Goal: Navigation & Orientation: Find specific page/section

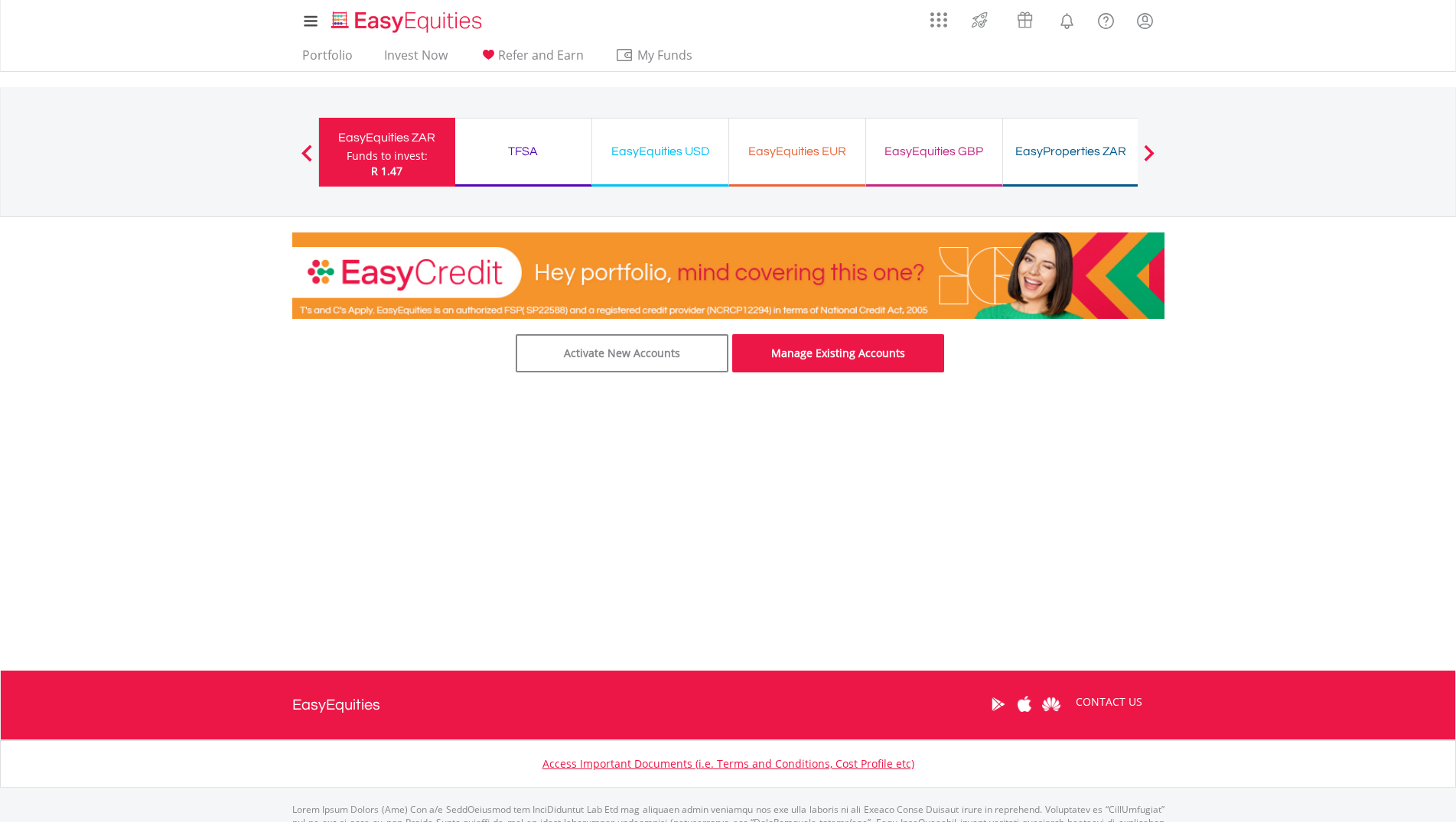
click at [785, 345] on link "Manage Existing Accounts" at bounding box center [838, 353] width 213 height 38
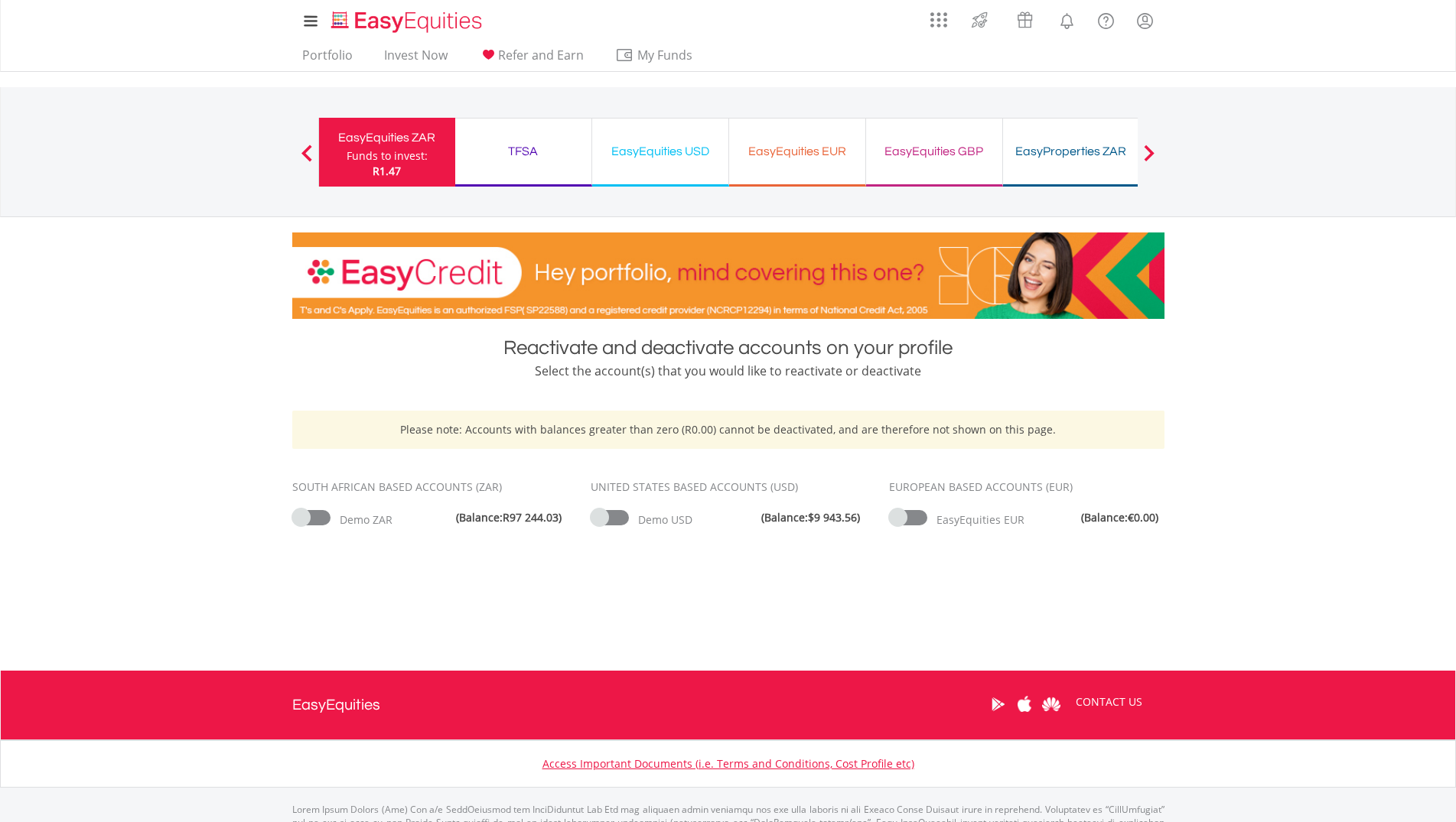
click at [432, 150] on div "EasyEquities ZAR Funds to invest: R1.47" at bounding box center [387, 152] width 137 height 69
click at [339, 61] on link "Portfolio" at bounding box center [327, 59] width 63 height 23
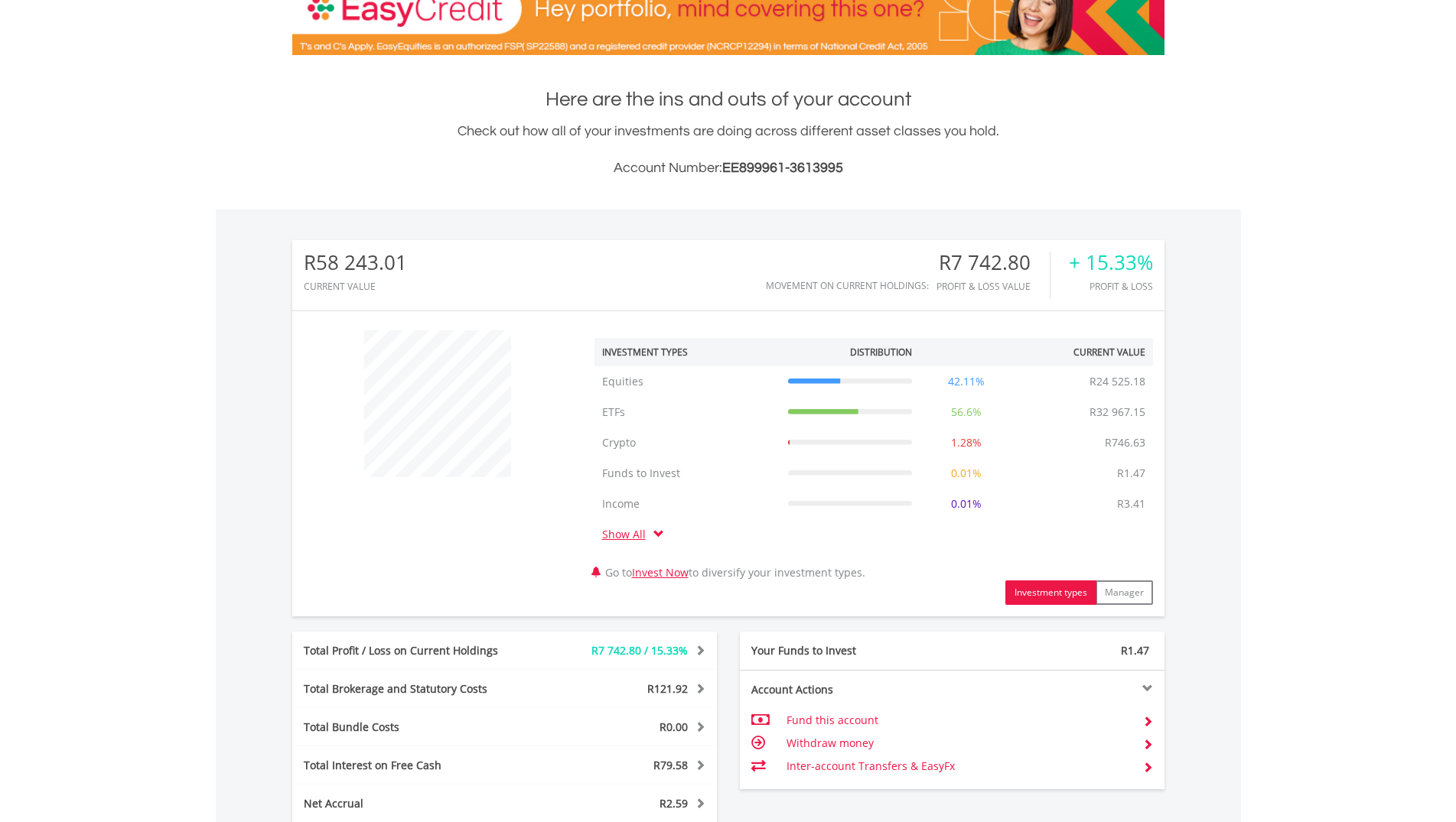
scroll to position [594, 0]
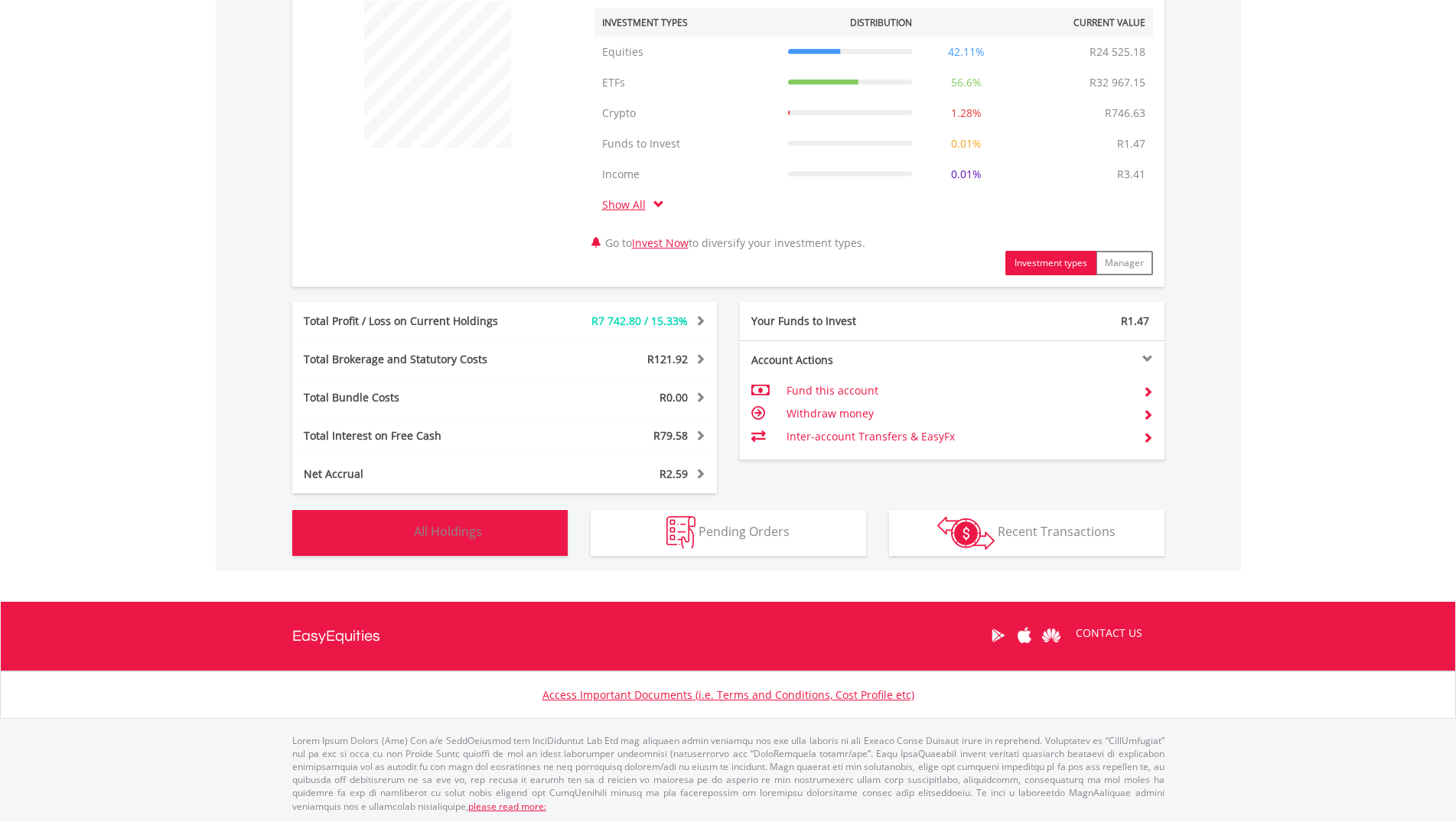
click at [446, 546] on button "Holdings All Holdings" at bounding box center [430, 533] width 275 height 46
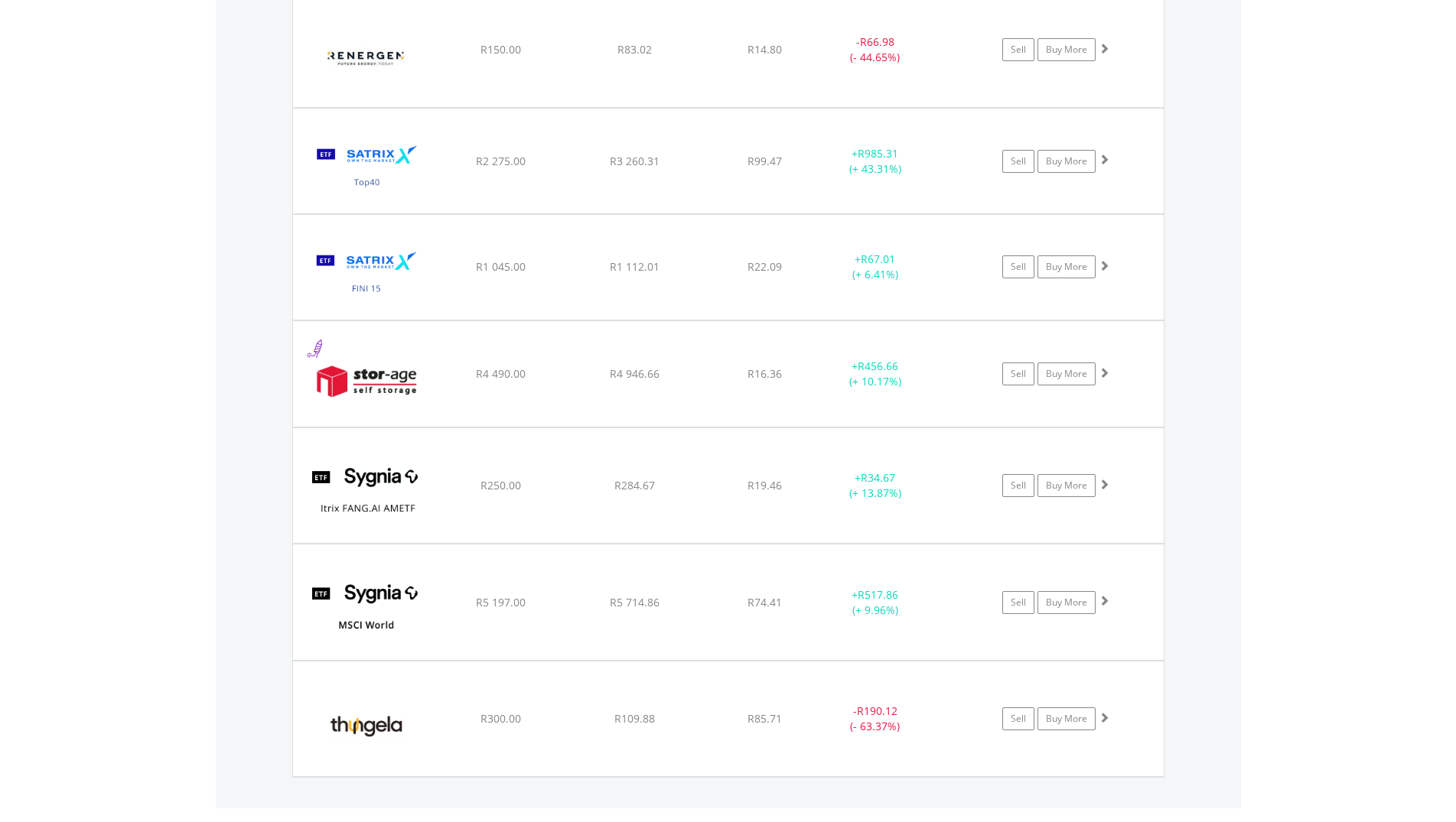
scroll to position [2460, 0]
click at [521, 398] on div "﻿ Stor-Age Property REIT Limited R4 490.00 R4 946.66 R16.36 + R456.66 (+ 10.17%…" at bounding box center [728, 376] width 869 height 106
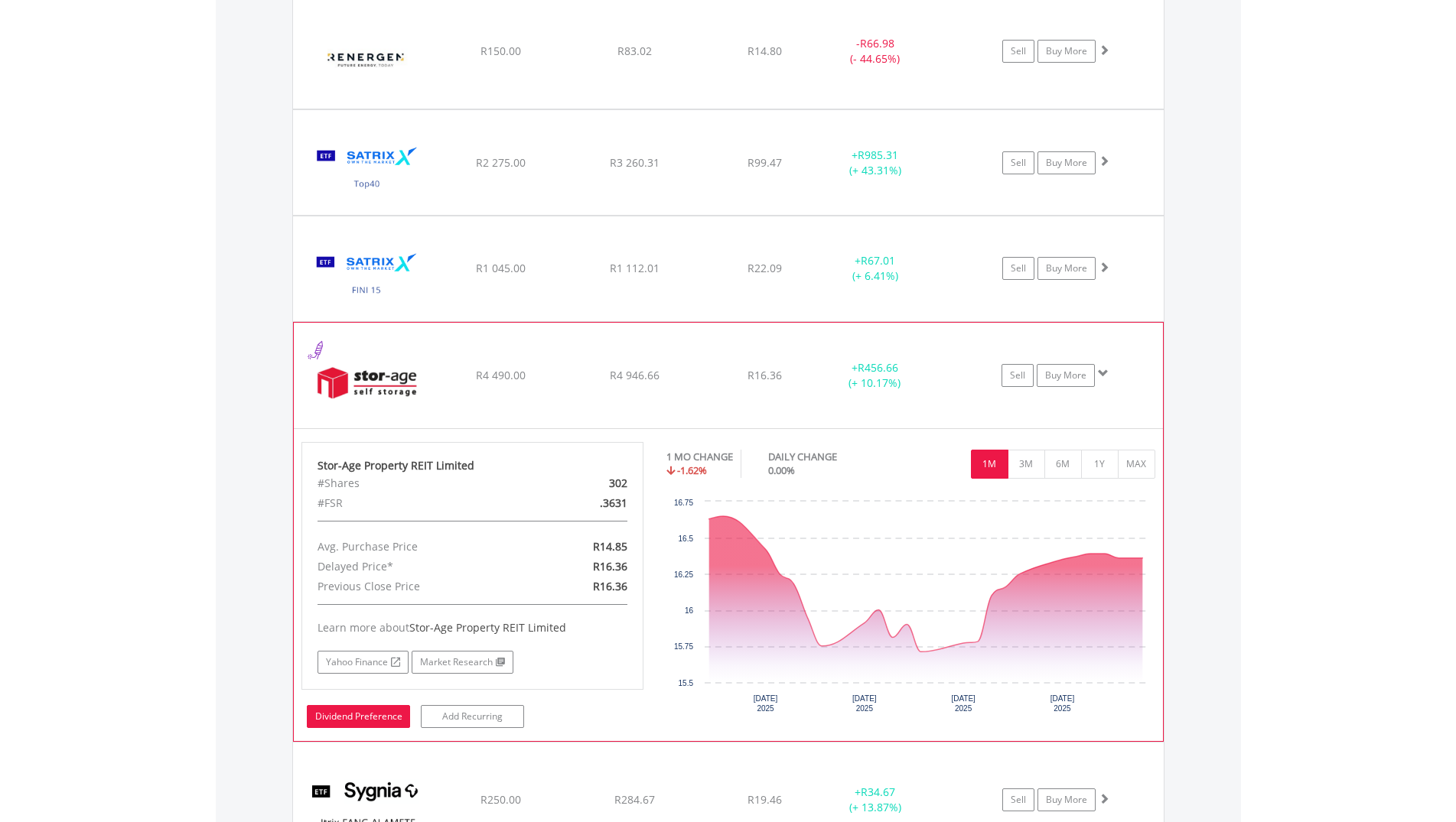
click at [394, 716] on link "Dividend Preference" at bounding box center [358, 717] width 103 height 23
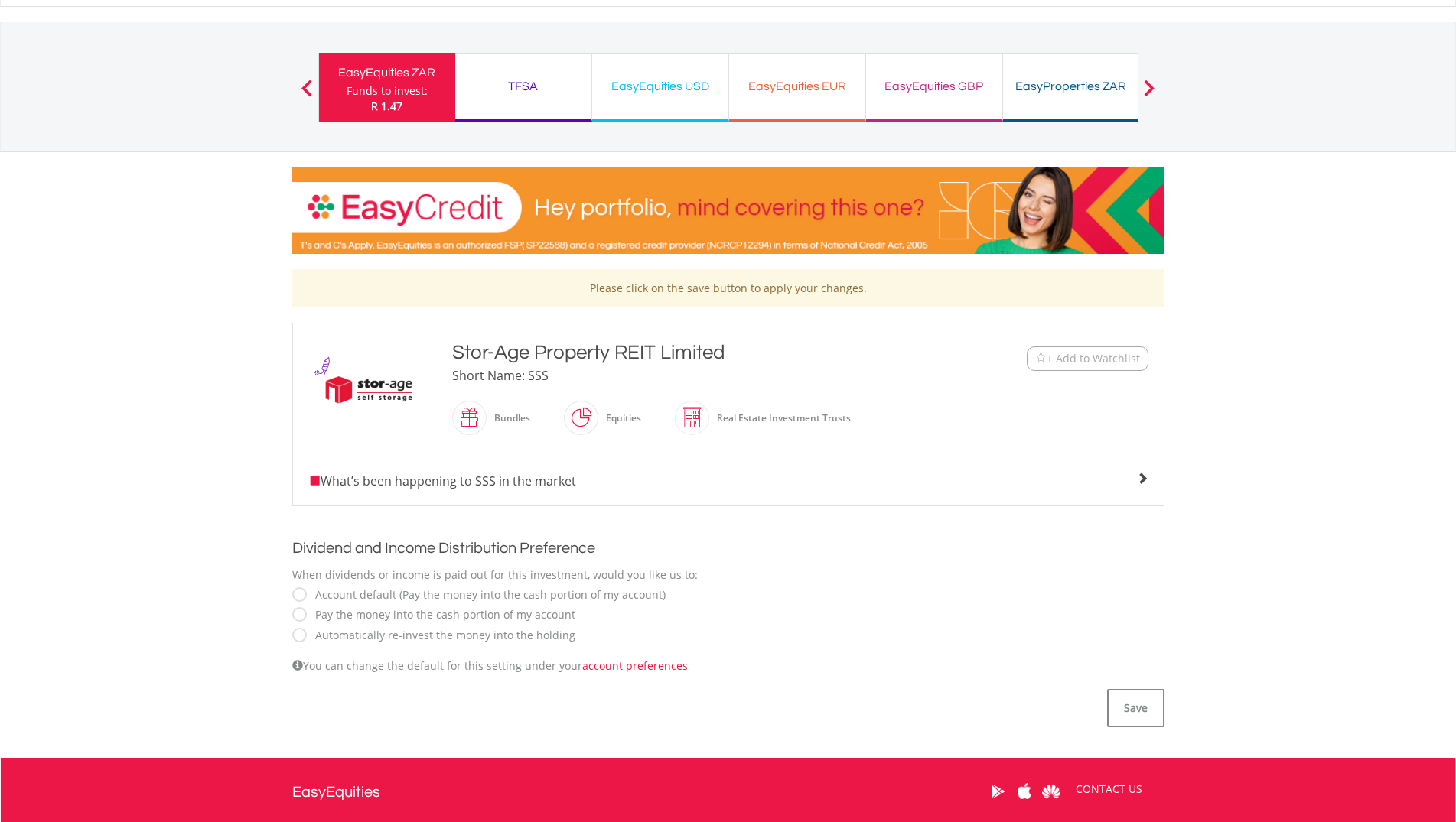
scroll to position [106, 0]
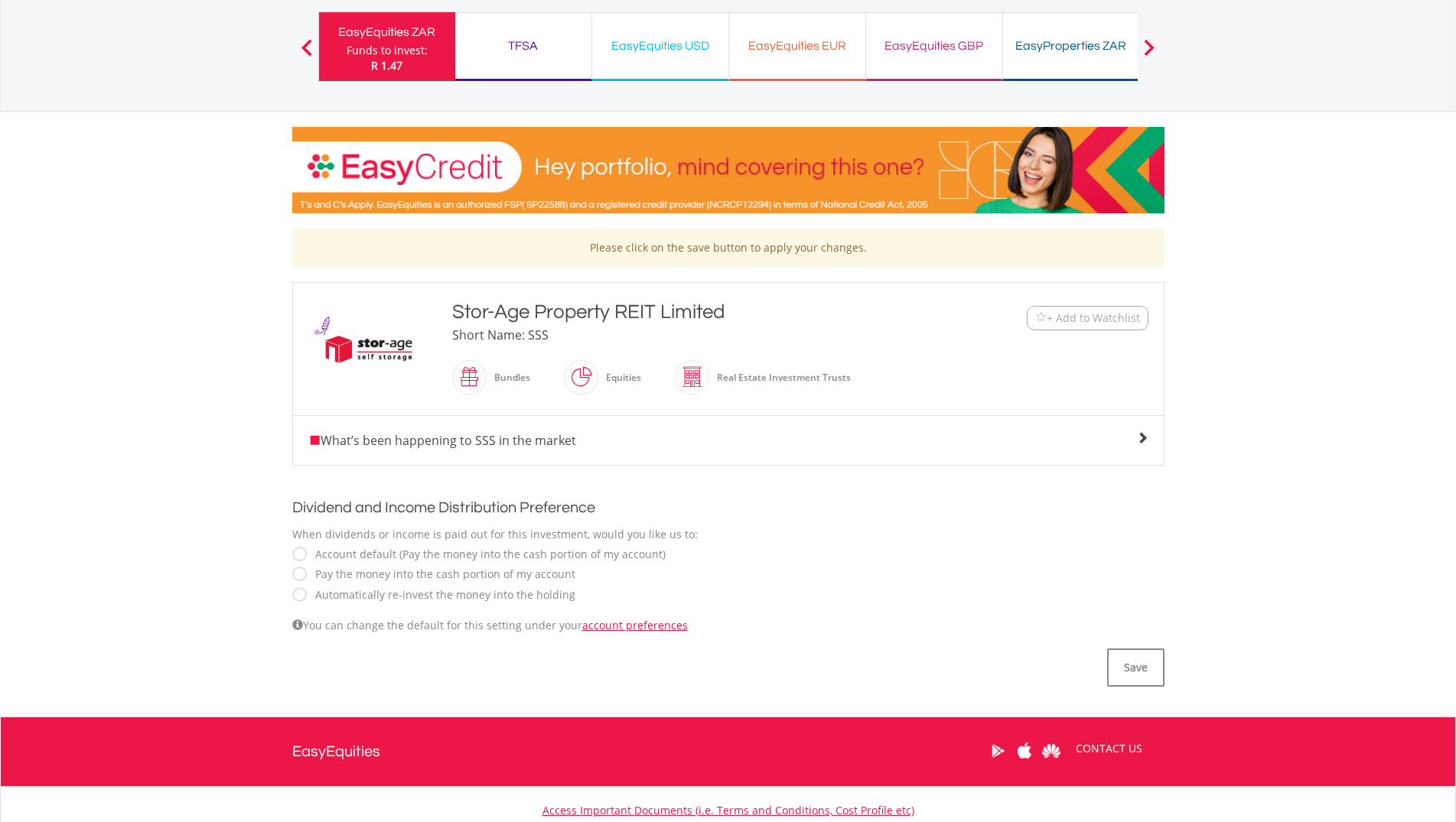
click at [649, 432] on div "What’s been happening to SSS in the market" at bounding box center [728, 440] width 840 height 18
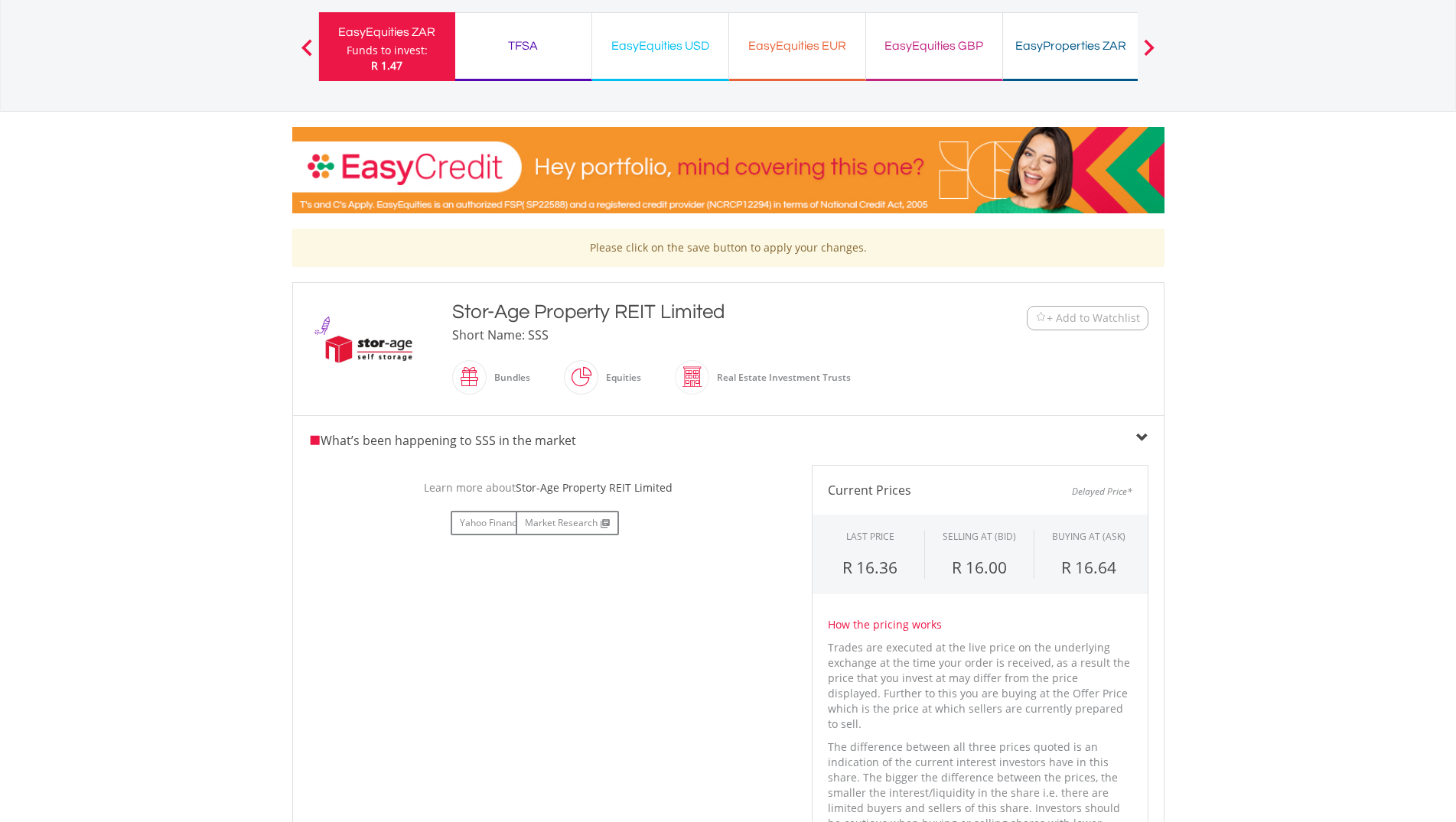
click at [649, 432] on div "What’s been happening to SSS in the market" at bounding box center [728, 440] width 840 height 18
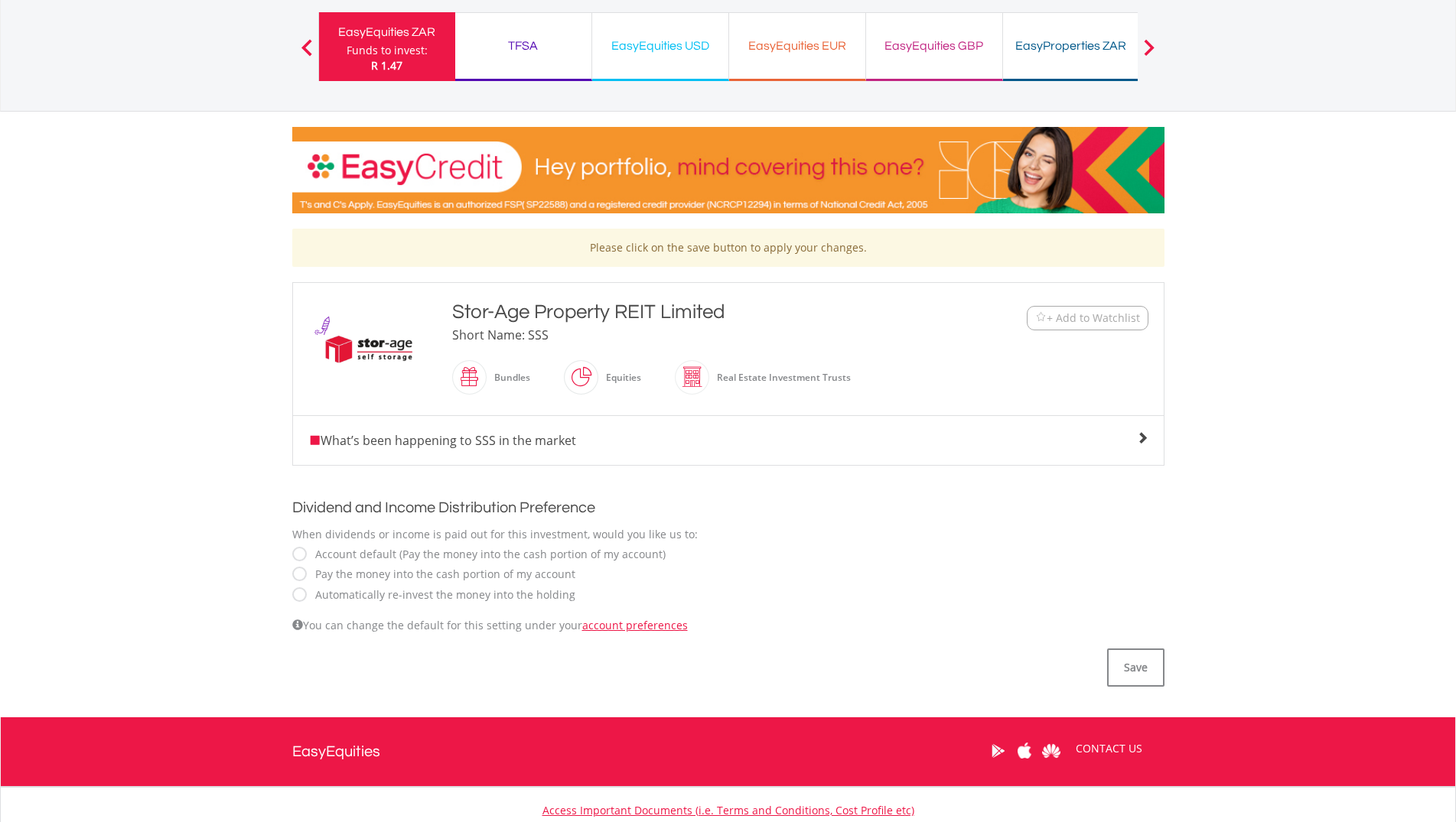
click at [302, 43] on span at bounding box center [306, 47] width 10 height 16
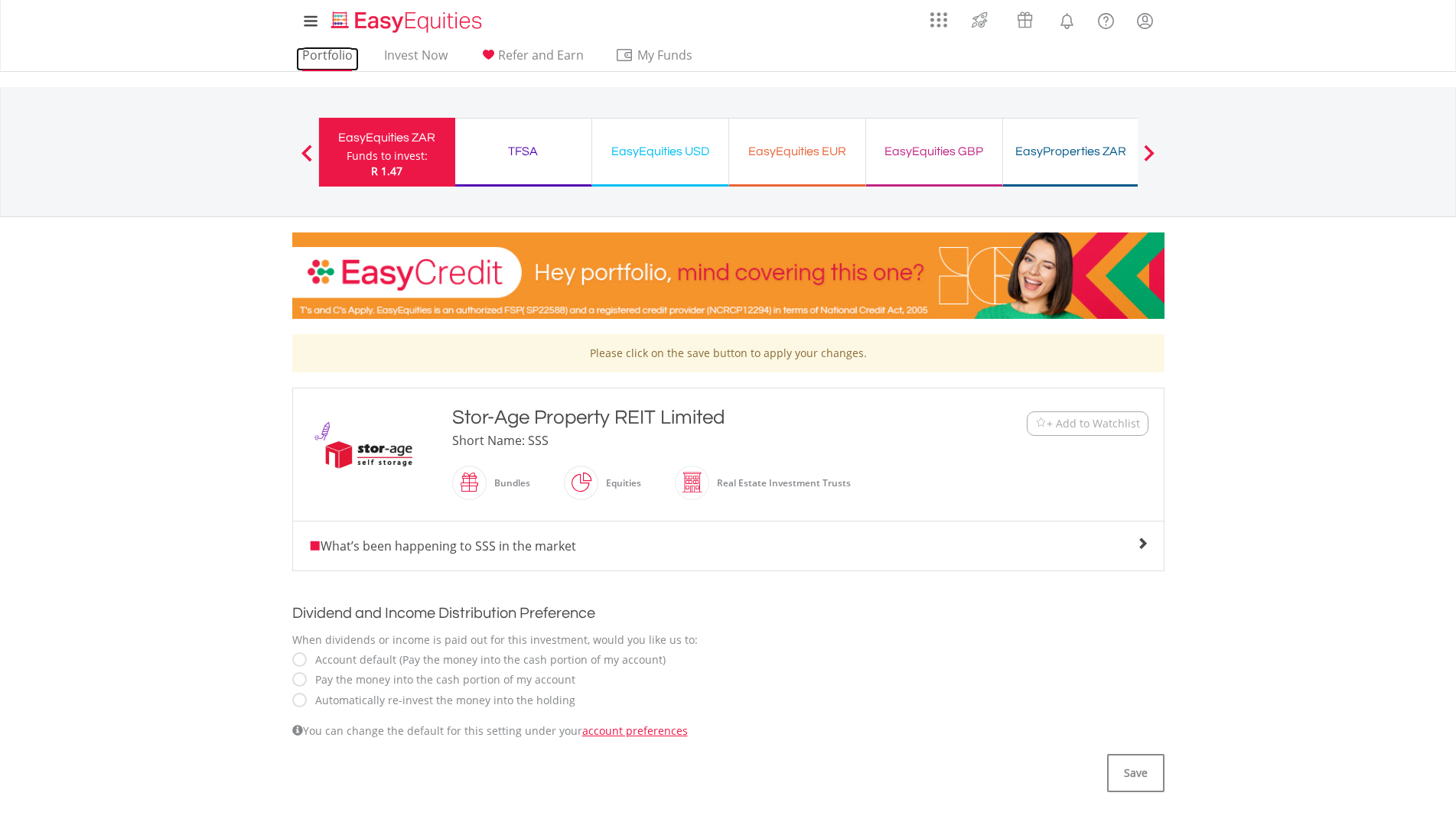
click at [349, 62] on link "Portfolio" at bounding box center [327, 59] width 63 height 23
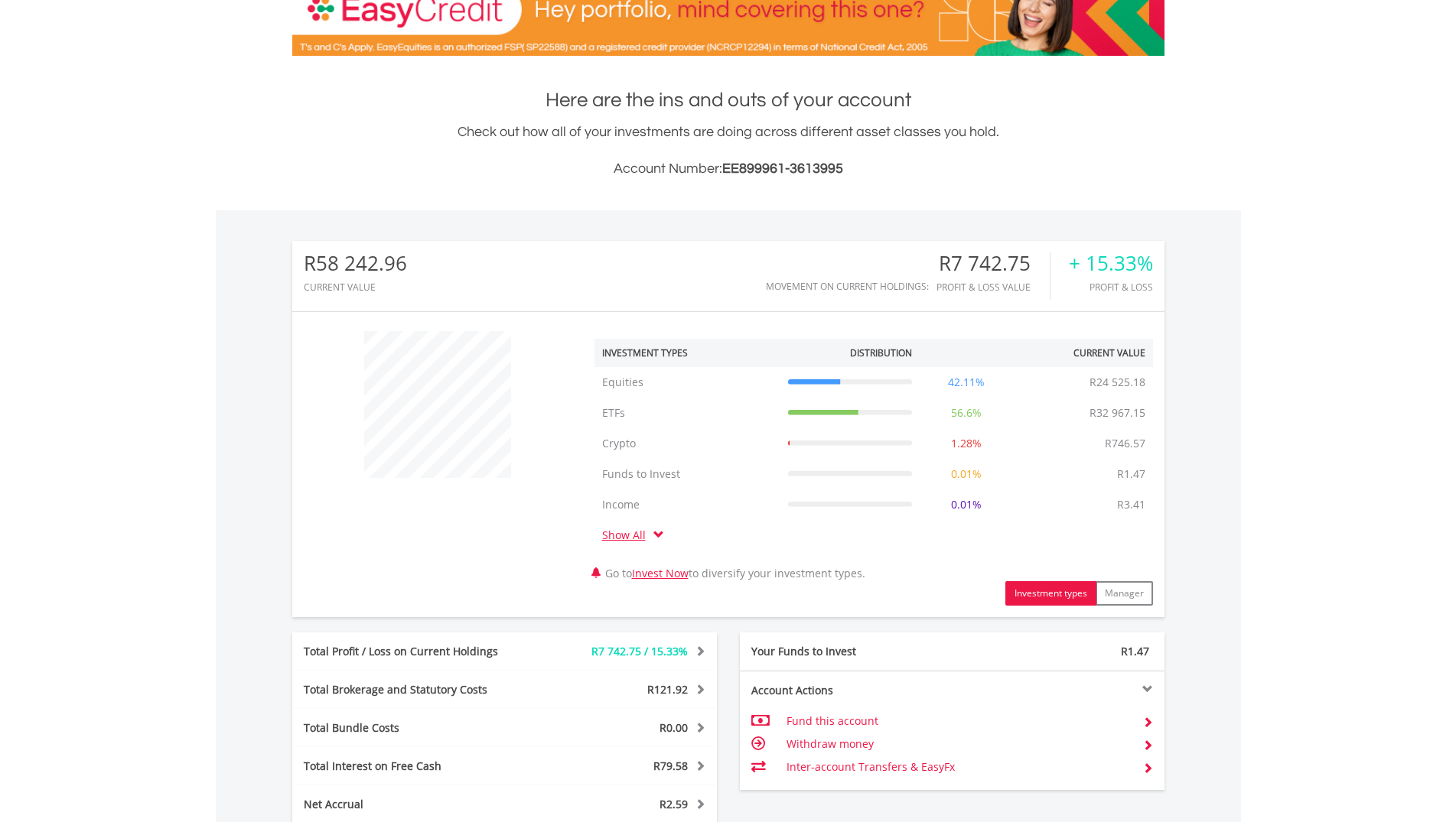
scroll to position [594, 0]
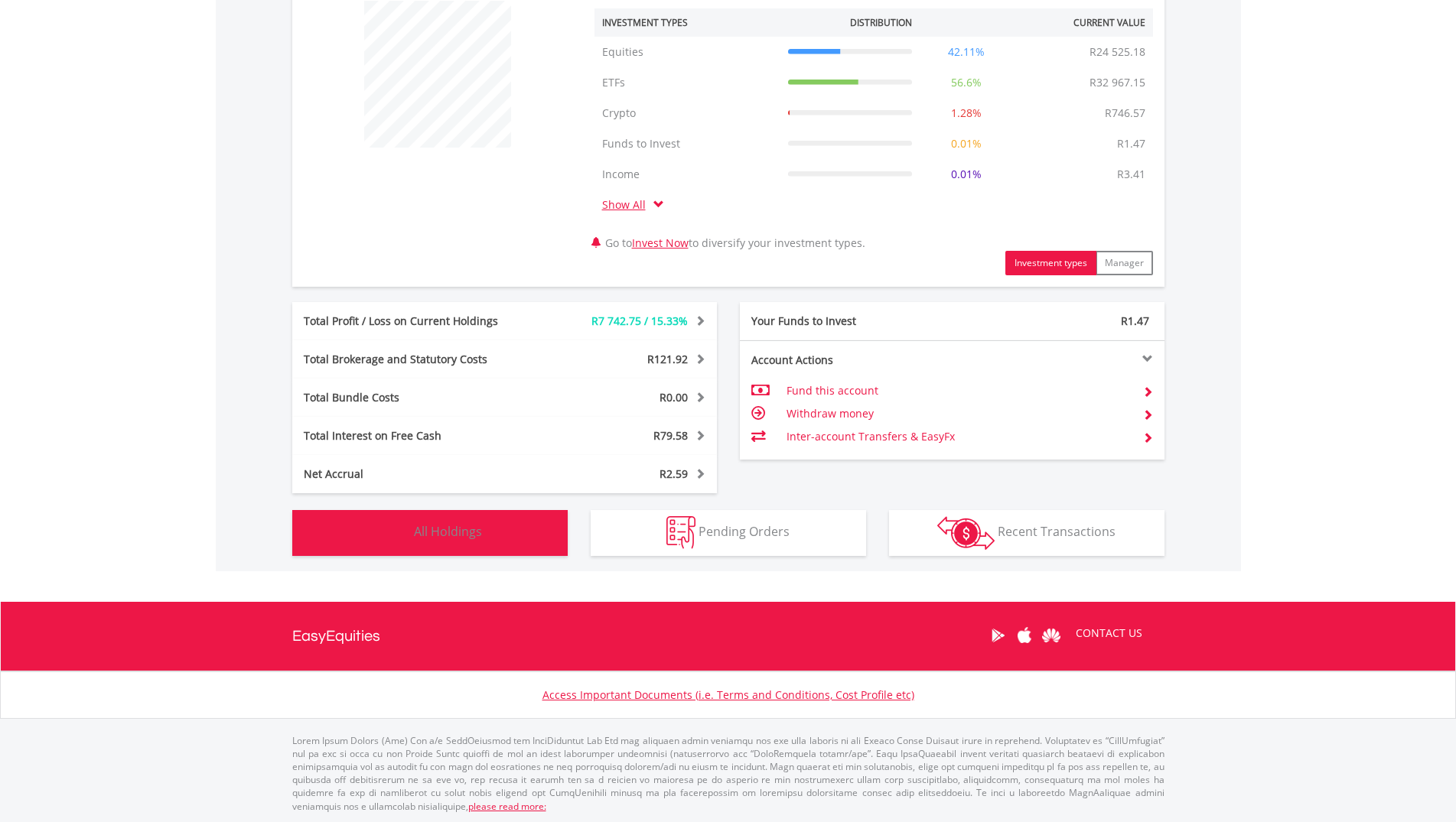
click at [494, 539] on button "Holdings All Holdings" at bounding box center [430, 533] width 275 height 46
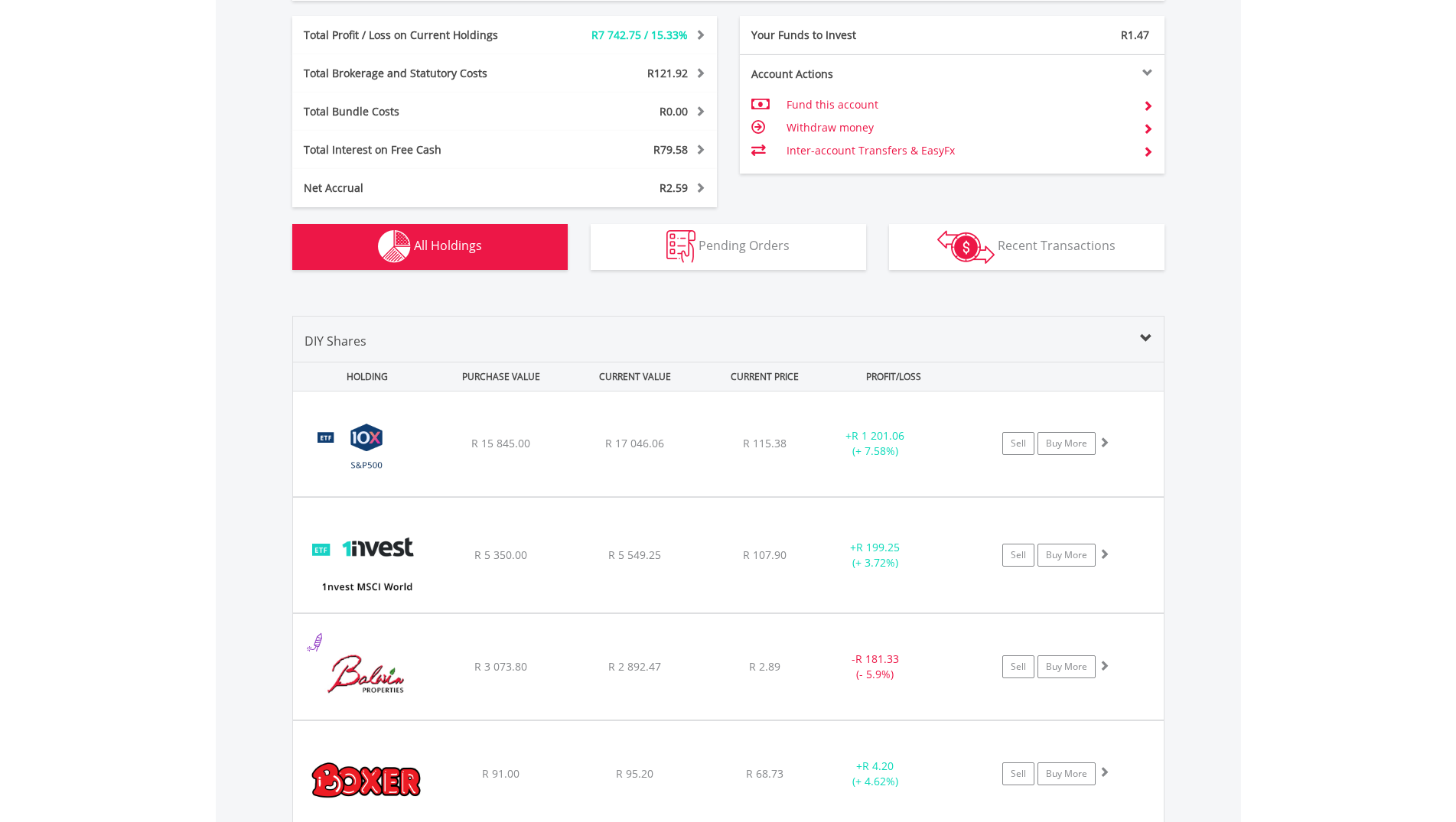
scroll to position [879, 0]
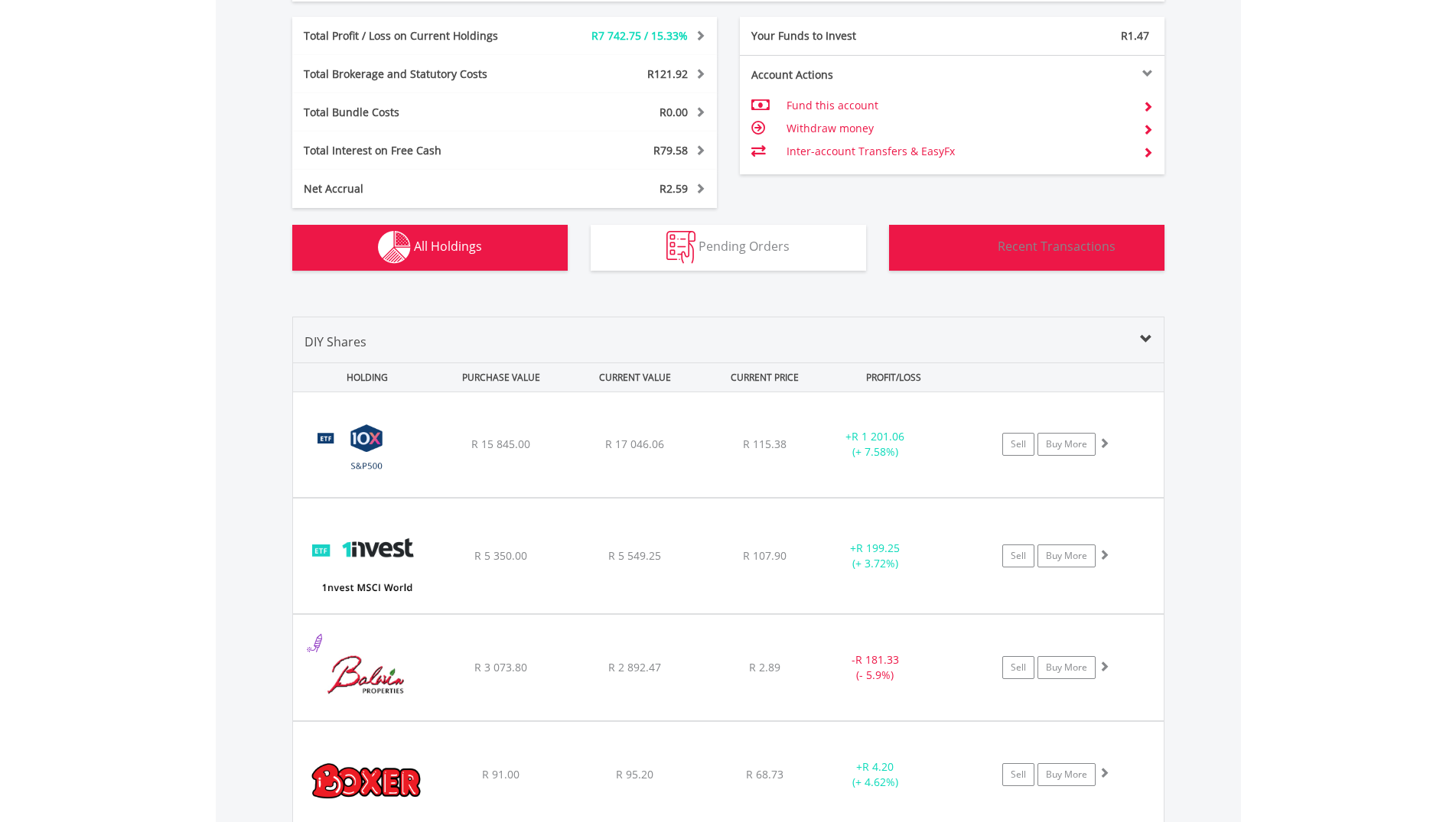
click at [916, 249] on button "Transactions Recent Transactions" at bounding box center [1026, 247] width 275 height 46
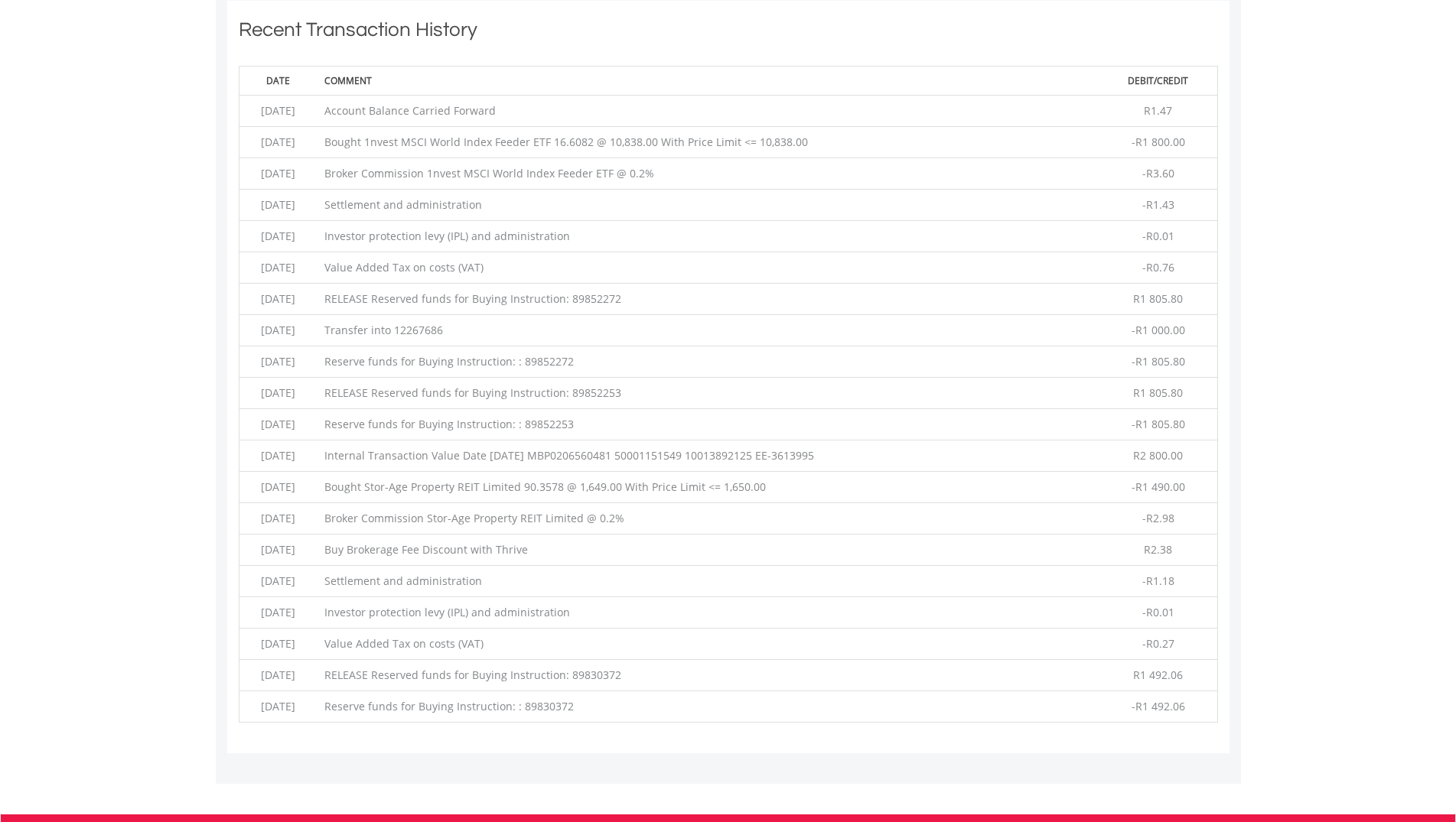
scroll to position [0, 0]
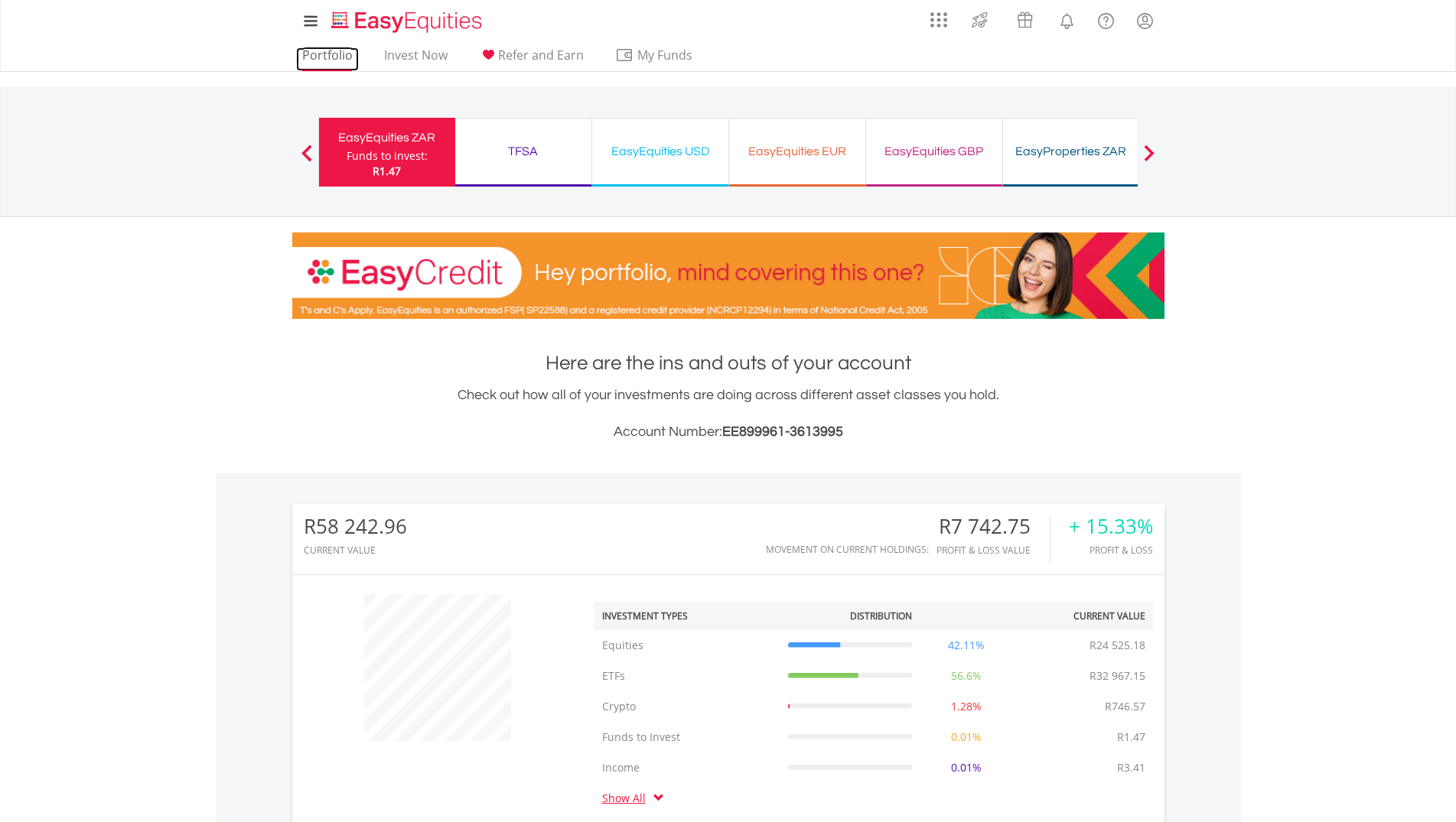
click at [332, 58] on link "Portfolio" at bounding box center [327, 59] width 63 height 23
